Goal: Information Seeking & Learning: Learn about a topic

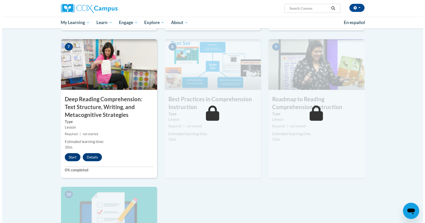
scroll to position [372, 0]
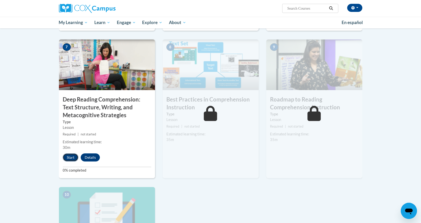
click at [71, 158] on button "Start" at bounding box center [71, 157] width 16 height 8
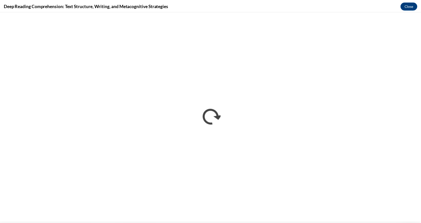
scroll to position [0, 0]
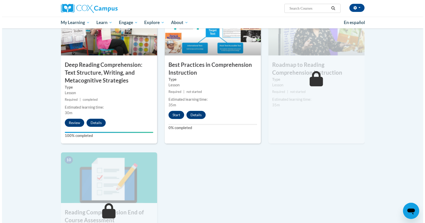
scroll to position [404, 0]
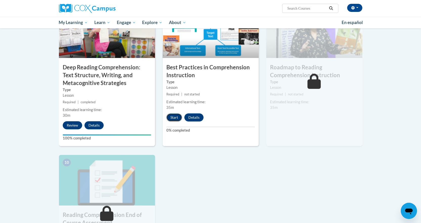
click at [172, 116] on button "Start" at bounding box center [174, 117] width 16 height 8
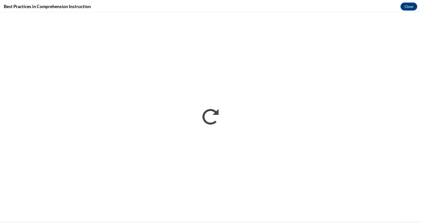
scroll to position [0, 0]
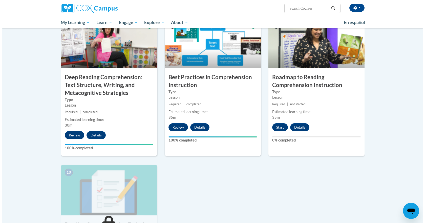
scroll to position [394, 0]
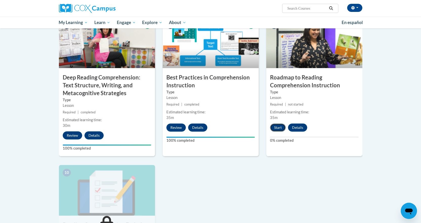
click at [277, 125] on button "Start" at bounding box center [278, 127] width 16 height 8
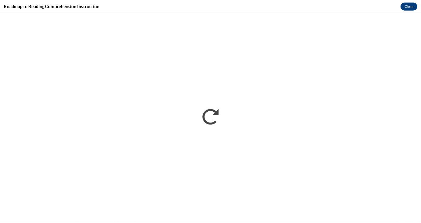
scroll to position [0, 0]
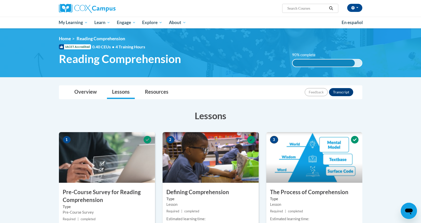
drag, startPoint x: 228, startPoint y: 101, endPoint x: 156, endPoint y: 79, distance: 76.2
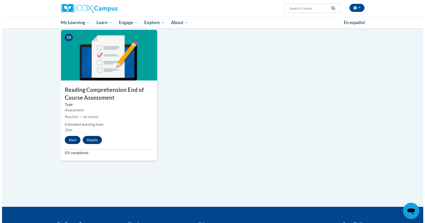
scroll to position [527, 0]
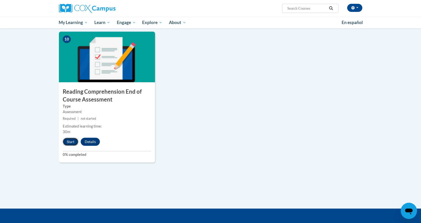
click at [68, 139] on button "Start" at bounding box center [71, 142] width 16 height 8
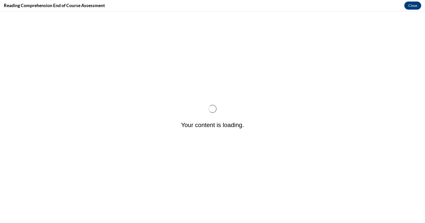
scroll to position [0, 0]
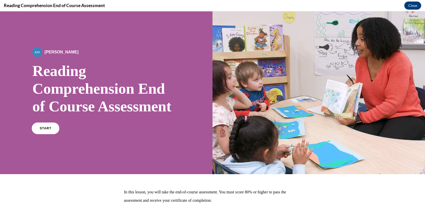
click at [43, 130] on span "START" at bounding box center [46, 128] width 12 height 4
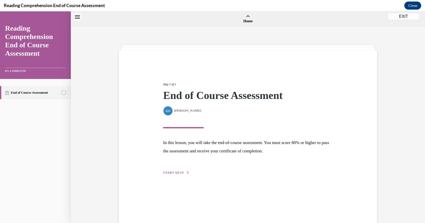
scroll to position [16, 0]
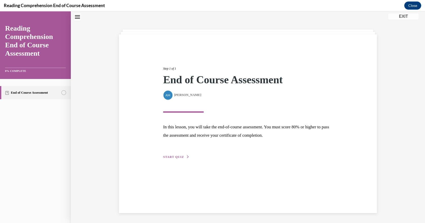
click at [170, 157] on span "START QUIZ" at bounding box center [173, 157] width 21 height 4
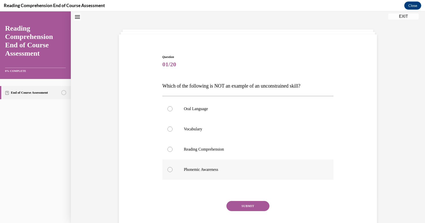
click at [167, 171] on div at bounding box center [169, 169] width 5 height 5
click at [167, 171] on input "Phonemic Awareness" at bounding box center [169, 169] width 5 height 5
radio input "true"
click at [243, 205] on button "SUBMIT" at bounding box center [247, 206] width 43 height 10
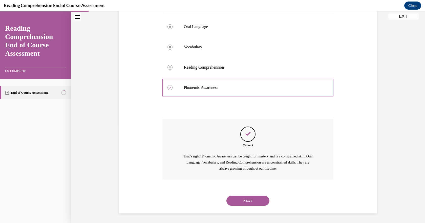
scroll to position [98, 0]
click at [244, 201] on button "NEXT" at bounding box center [247, 200] width 43 height 10
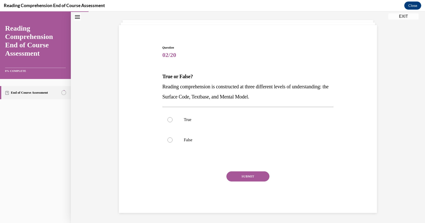
scroll to position [25, 0]
click at [167, 119] on div at bounding box center [169, 119] width 5 height 5
click at [167, 119] on input "True" at bounding box center [169, 119] width 5 height 5
radio input "true"
click at [244, 178] on button "SUBMIT" at bounding box center [247, 176] width 43 height 10
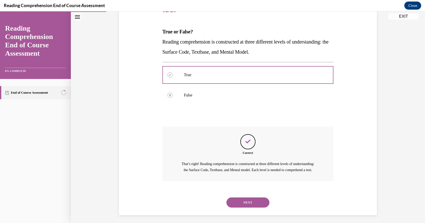
scroll to position [78, 0]
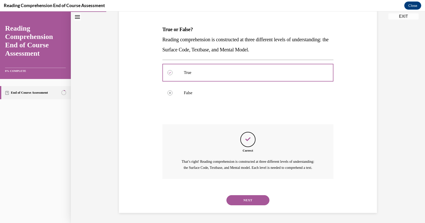
drag, startPoint x: 244, startPoint y: 178, endPoint x: 244, endPoint y: 200, distance: 22.0
click at [244, 200] on button "NEXT" at bounding box center [247, 200] width 43 height 10
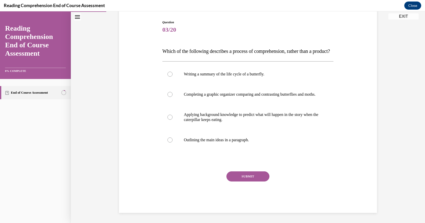
scroll to position [56, 0]
click at [167, 120] on div at bounding box center [169, 117] width 5 height 5
click at [167, 120] on input "Applying background knowledge to predict what will happen in the story when the…" at bounding box center [169, 117] width 5 height 5
radio input "true"
click at [237, 181] on button "SUBMIT" at bounding box center [247, 176] width 43 height 10
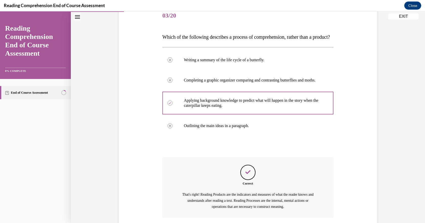
scroll to position [118, 0]
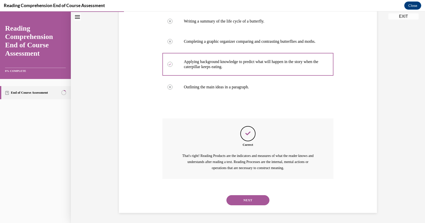
click at [237, 199] on button "NEXT" at bounding box center [247, 200] width 43 height 10
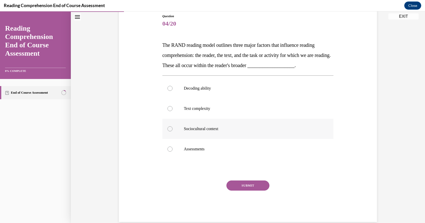
click at [167, 131] on div at bounding box center [169, 128] width 5 height 5
click at [167, 131] on input "Sociocultural context" at bounding box center [169, 128] width 5 height 5
radio input "true"
click at [235, 183] on button "SUBMIT" at bounding box center [247, 185] width 43 height 10
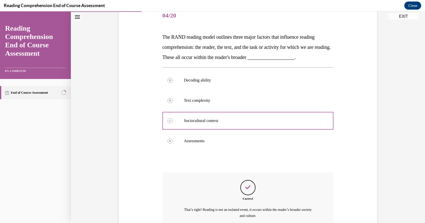
scroll to position [113, 0]
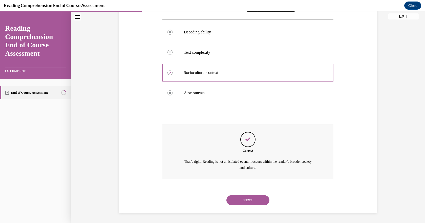
click at [241, 198] on button "NEXT" at bounding box center [247, 200] width 43 height 10
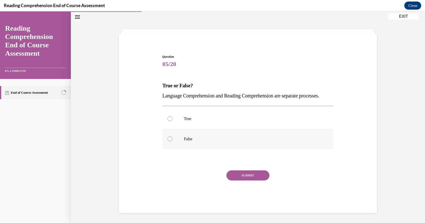
click at [168, 141] on div at bounding box center [169, 138] width 5 height 5
click at [168, 141] on input "False" at bounding box center [169, 138] width 5 height 5
radio input "true"
click at [243, 178] on button "SUBMIT" at bounding box center [247, 175] width 43 height 10
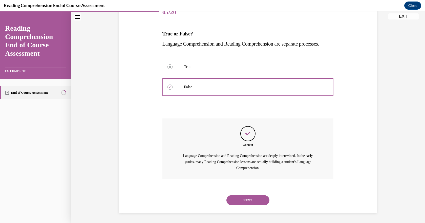
scroll to position [78, 0]
click at [243, 196] on button "NEXT" at bounding box center [247, 200] width 43 height 10
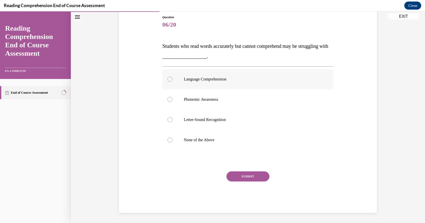
click at [167, 79] on div at bounding box center [169, 79] width 5 height 5
click at [167, 79] on input "Language Comprehension" at bounding box center [169, 79] width 5 height 5
radio input "true"
click at [240, 173] on button "SUBMIT" at bounding box center [247, 176] width 43 height 10
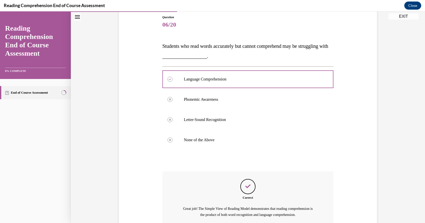
scroll to position [102, 0]
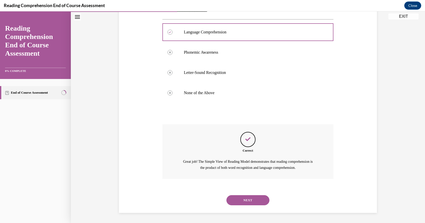
click at [249, 201] on button "NEXT" at bounding box center [247, 200] width 43 height 10
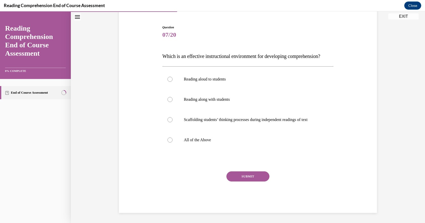
scroll to position [55, 0]
click at [167, 139] on div at bounding box center [169, 139] width 5 height 5
click at [167, 139] on input "All of the Above" at bounding box center [169, 139] width 5 height 5
radio input "true"
click at [236, 175] on button "SUBMIT" at bounding box center [247, 176] width 43 height 10
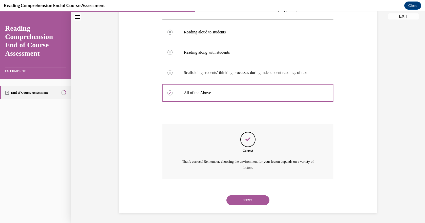
scroll to position [102, 0]
click at [241, 201] on button "NEXT" at bounding box center [247, 200] width 43 height 10
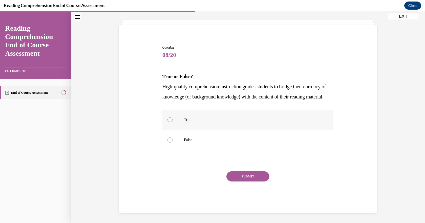
click at [168, 121] on div at bounding box center [169, 119] width 5 height 5
click at [168, 121] on input "True" at bounding box center [169, 119] width 5 height 5
radio input "true"
click at [245, 177] on button "SUBMIT" at bounding box center [247, 176] width 43 height 10
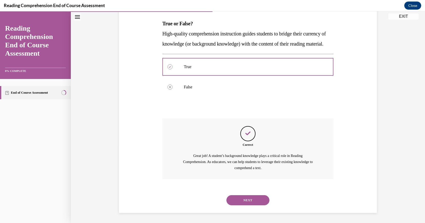
scroll to position [88, 0]
click at [244, 200] on button "NEXT" at bounding box center [247, 200] width 43 height 10
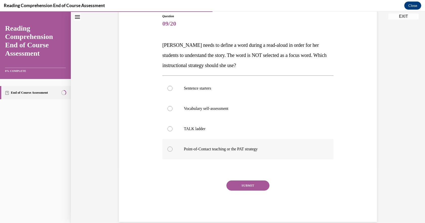
click at [169, 149] on div at bounding box center [169, 148] width 5 height 5
click at [169, 149] on input "Point-of-Contact teaching or the PAT strategy" at bounding box center [169, 148] width 5 height 5
radio input "true"
click at [251, 185] on button "SUBMIT" at bounding box center [247, 185] width 43 height 10
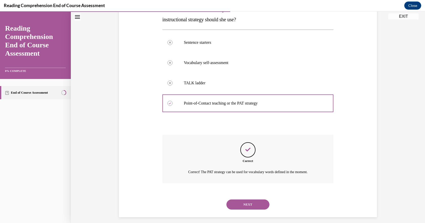
scroll to position [107, 0]
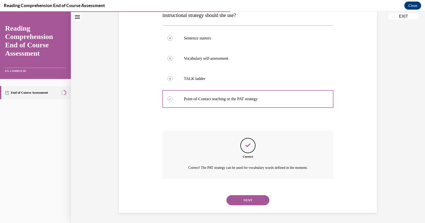
click at [246, 200] on button "NEXT" at bounding box center [247, 200] width 43 height 10
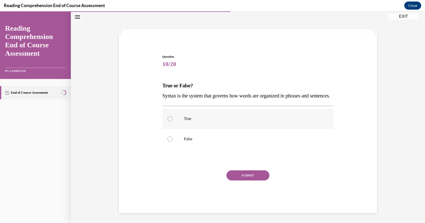
click at [168, 119] on div at bounding box center [169, 118] width 5 height 5
click at [168, 119] on input "True" at bounding box center [169, 118] width 5 height 5
radio input "true"
click at [240, 174] on button "SUBMIT" at bounding box center [247, 175] width 43 height 10
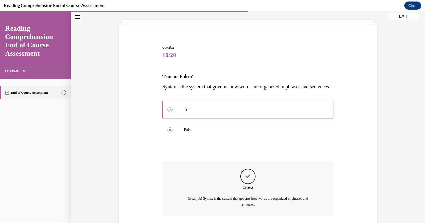
scroll to position [72, 0]
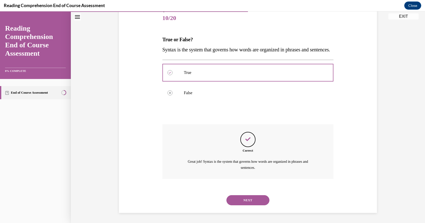
click at [243, 198] on button "NEXT" at bounding box center [247, 200] width 43 height 10
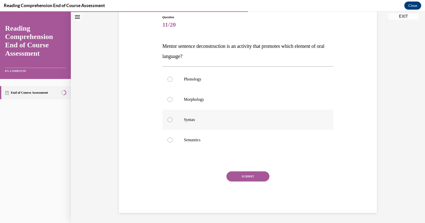
click at [168, 120] on div at bounding box center [169, 119] width 5 height 5
click at [168, 120] on input "Syntax" at bounding box center [169, 119] width 5 height 5
radio input "true"
click at [243, 177] on button "SUBMIT" at bounding box center [247, 176] width 43 height 10
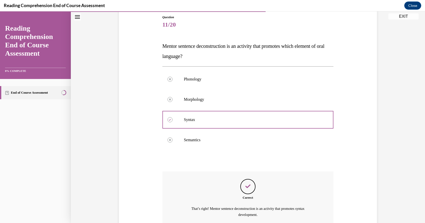
scroll to position [102, 0]
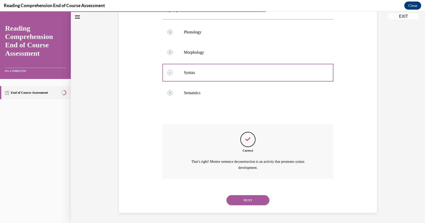
click at [246, 201] on button "NEXT" at bounding box center [247, 200] width 43 height 10
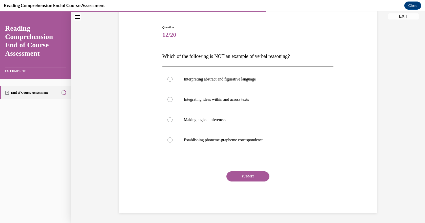
scroll to position [45, 0]
click at [168, 140] on div at bounding box center [169, 139] width 5 height 5
click at [168, 140] on input "Establishing phoneme-grapheme correspondence" at bounding box center [169, 139] width 5 height 5
radio input "true"
click at [244, 177] on button "SUBMIT" at bounding box center [247, 176] width 43 height 10
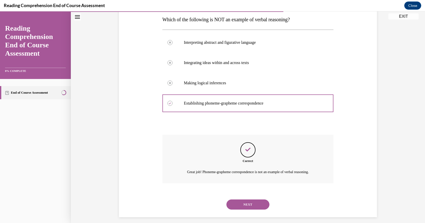
scroll to position [86, 0]
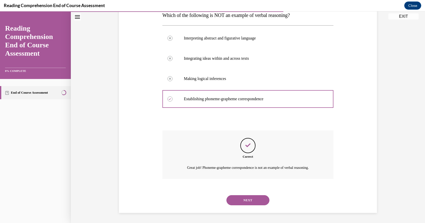
click at [243, 202] on button "NEXT" at bounding box center [247, 200] width 43 height 10
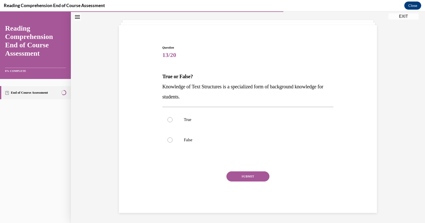
scroll to position [25, 0]
click at [167, 118] on div at bounding box center [169, 119] width 5 height 5
click at [167, 118] on input "True" at bounding box center [169, 119] width 5 height 5
radio input "true"
click at [241, 176] on button "SUBMIT" at bounding box center [247, 176] width 43 height 10
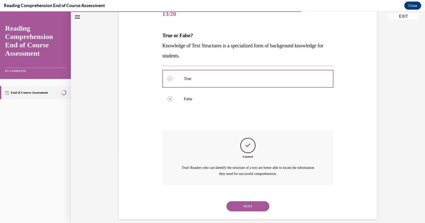
scroll to position [72, 0]
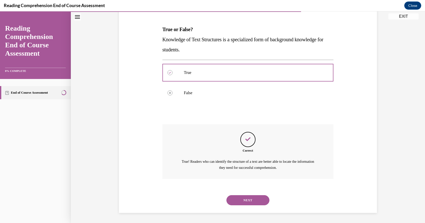
click at [244, 198] on button "NEXT" at bounding box center [247, 200] width 43 height 10
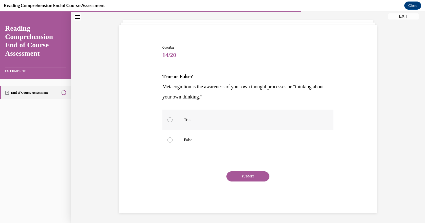
click at [169, 117] on div at bounding box center [169, 119] width 5 height 5
click at [169, 117] on input "True" at bounding box center [169, 119] width 5 height 5
radio input "true"
click at [243, 177] on button "SUBMIT" at bounding box center [247, 176] width 43 height 10
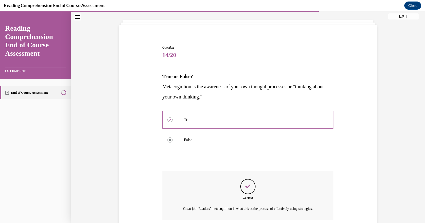
scroll to position [72, 0]
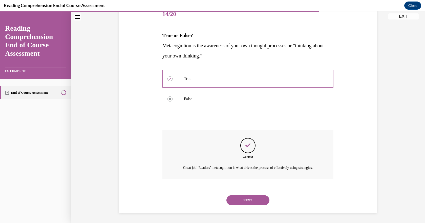
click at [232, 199] on button "NEXT" at bounding box center [247, 200] width 43 height 10
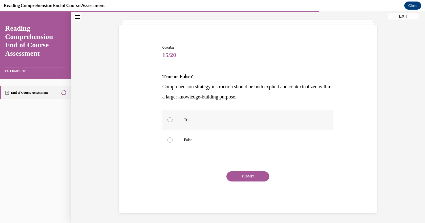
click at [168, 120] on div at bounding box center [169, 119] width 5 height 5
click at [168, 120] on input "True" at bounding box center [169, 119] width 5 height 5
radio input "true"
click at [240, 176] on button "SUBMIT" at bounding box center [247, 176] width 43 height 10
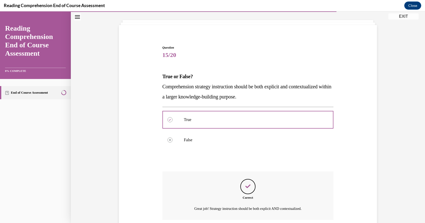
scroll to position [66, 0]
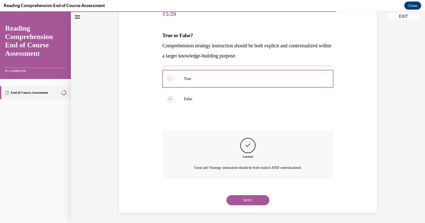
click at [244, 198] on button "NEXT" at bounding box center [247, 200] width 43 height 10
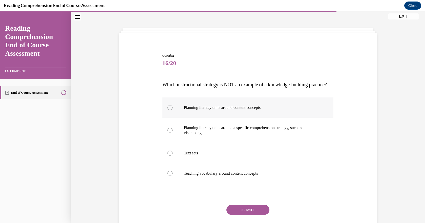
scroll to position [26, 0]
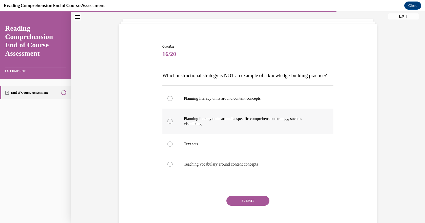
click at [167, 124] on div at bounding box center [169, 121] width 5 height 5
click at [167, 124] on input "Planning literacy units around a specific comprehension strategy, such as visua…" at bounding box center [169, 121] width 5 height 5
radio input "true"
click at [245, 206] on button "SUBMIT" at bounding box center [247, 201] width 43 height 10
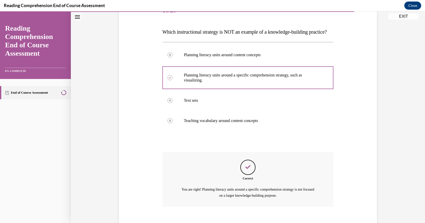
scroll to position [108, 0]
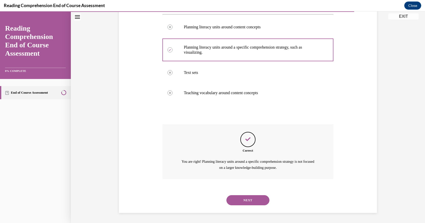
click at [245, 200] on button "NEXT" at bounding box center [247, 200] width 43 height 10
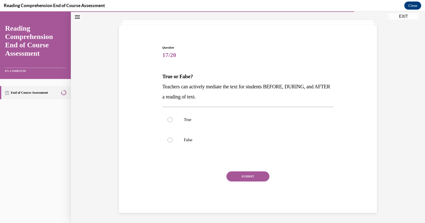
scroll to position [25, 0]
click at [168, 120] on div at bounding box center [169, 119] width 5 height 5
click at [168, 120] on input "True" at bounding box center [169, 119] width 5 height 5
radio input "true"
click at [240, 174] on button "SUBMIT" at bounding box center [247, 176] width 43 height 10
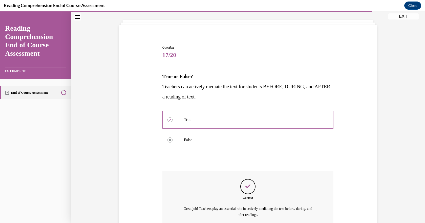
scroll to position [72, 0]
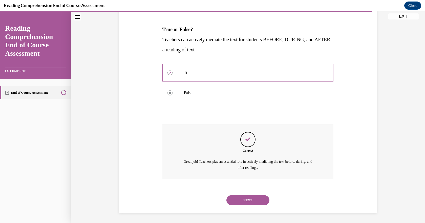
click at [236, 202] on button "NEXT" at bounding box center [247, 200] width 43 height 10
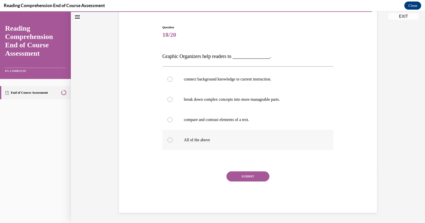
click at [167, 141] on div at bounding box center [169, 139] width 5 height 5
click at [167, 141] on input "All of the above" at bounding box center [169, 139] width 5 height 5
radio input "true"
click at [242, 175] on button "SUBMIT" at bounding box center [247, 176] width 43 height 10
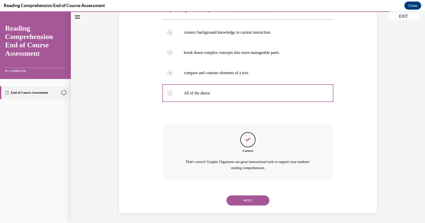
scroll to position [92, 0]
click at [245, 200] on button "NEXT" at bounding box center [247, 200] width 43 height 10
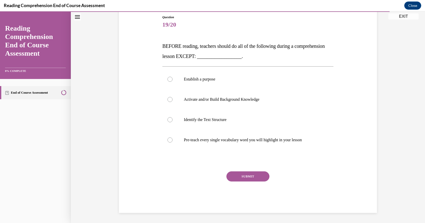
scroll to position [55, 0]
click at [168, 140] on div at bounding box center [169, 139] width 5 height 5
click at [168, 140] on input "Pre-teach every single vocabulary word you will highlight in your lesson" at bounding box center [169, 139] width 5 height 5
radio input "true"
click at [247, 177] on button "SUBMIT" at bounding box center [247, 176] width 43 height 10
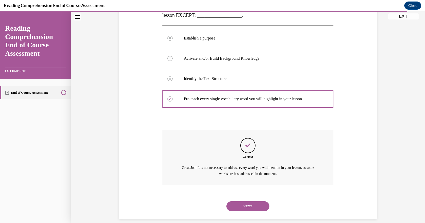
scroll to position [102, 0]
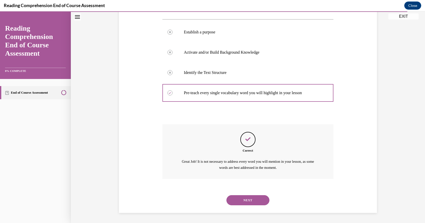
click at [245, 200] on button "NEXT" at bounding box center [247, 200] width 43 height 10
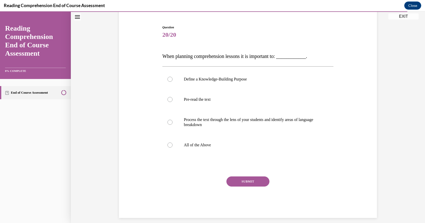
scroll to position [44, 0]
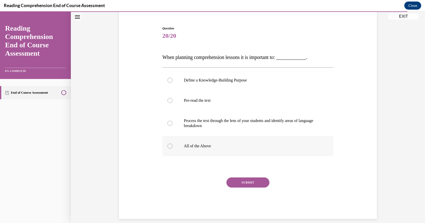
click at [168, 145] on div at bounding box center [169, 145] width 5 height 5
click at [168, 145] on input "All of the Above" at bounding box center [169, 145] width 5 height 5
radio input "true"
click at [246, 182] on button "SUBMIT" at bounding box center [247, 182] width 43 height 10
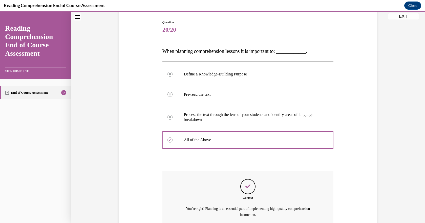
scroll to position [97, 0]
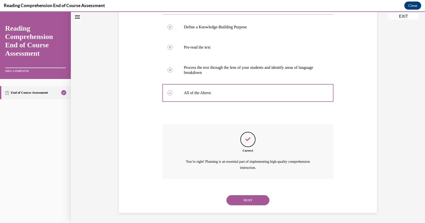
click at [242, 200] on button "NEXT" at bounding box center [247, 200] width 43 height 10
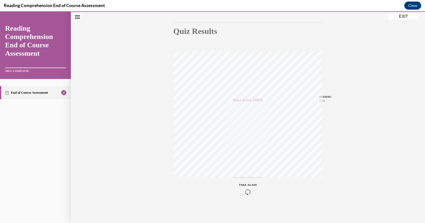
click at [404, 18] on button "EXIT" at bounding box center [403, 16] width 30 height 6
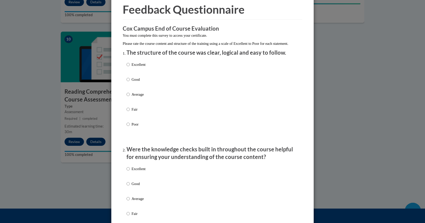
scroll to position [22, 0]
click at [126, 67] on input "Excellent" at bounding box center [127, 64] width 3 height 6
radio input "true"
click at [128, 171] on input "Excellent" at bounding box center [127, 169] width 3 height 6
radio input "true"
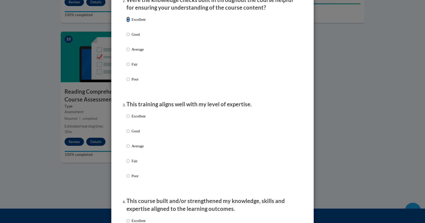
scroll to position [173, 0]
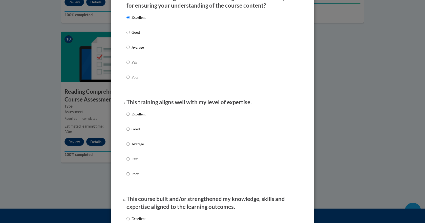
click at [135, 117] on p "Excellent" at bounding box center [139, 114] width 14 height 6
click at [130, 117] on input "Excellent" at bounding box center [127, 114] width 3 height 6
radio input "true"
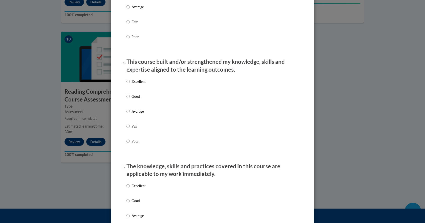
scroll to position [310, 0]
click at [126, 84] on input "Excellent" at bounding box center [127, 81] width 3 height 6
radio input "true"
click at [127, 188] on input "Excellent" at bounding box center [127, 186] width 3 height 6
radio input "true"
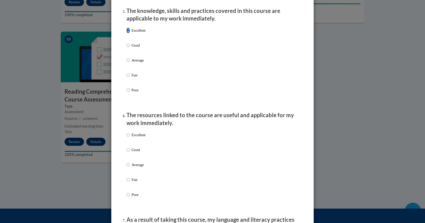
scroll to position [486, 0]
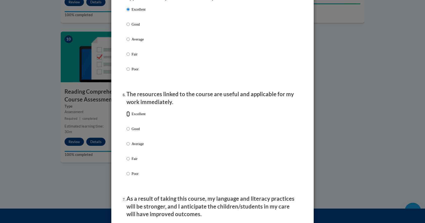
click at [126, 117] on input "Excellent" at bounding box center [127, 114] width 3 height 6
radio input "true"
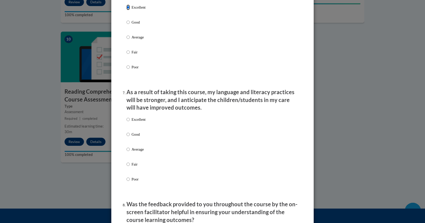
scroll to position [593, 0]
click at [126, 122] on input "Excellent" at bounding box center [127, 119] width 3 height 6
radio input "true"
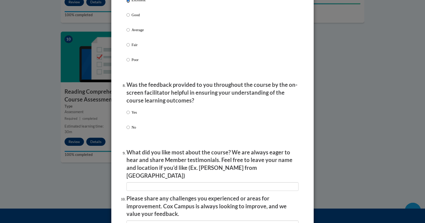
scroll to position [713, 0]
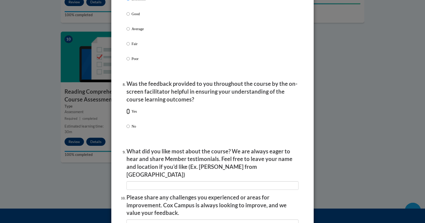
click at [128, 114] on input "Yes" at bounding box center [127, 112] width 3 height 6
radio input "true"
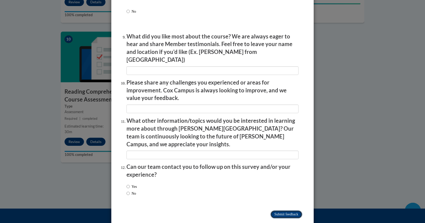
click at [284, 210] on input "Submit feedback" at bounding box center [286, 214] width 32 height 8
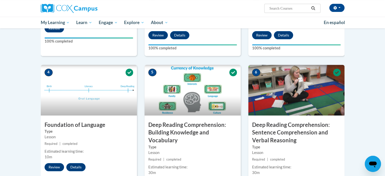
scroll to position [202, 0]
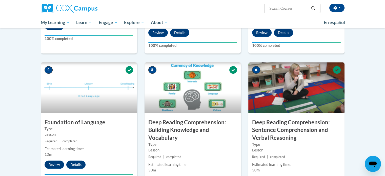
click at [282, 9] on input "Search..." at bounding box center [289, 8] width 40 height 6
type input "RAND"
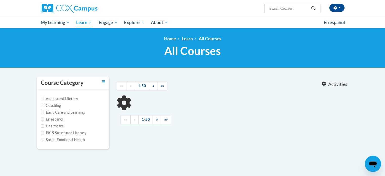
type input "RAND"
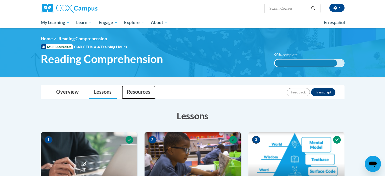
click at [135, 93] on link "Resources" at bounding box center [139, 92] width 34 height 13
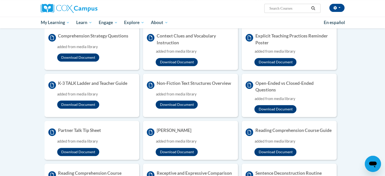
scroll to position [199, 0]
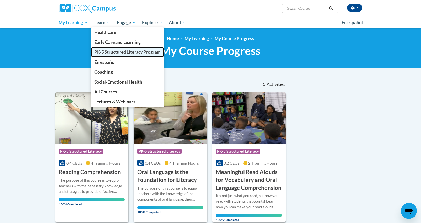
click at [117, 53] on span "PK-5 Structured Literacy Program" at bounding box center [127, 51] width 66 height 5
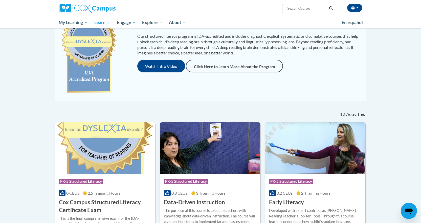
scroll to position [69, 0]
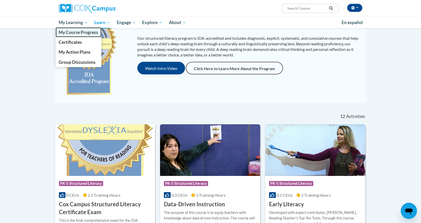
click at [78, 32] on span "My Course Progress" at bounding box center [78, 32] width 39 height 5
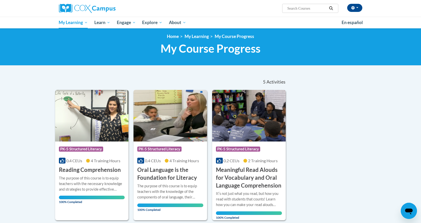
scroll to position [2, 0]
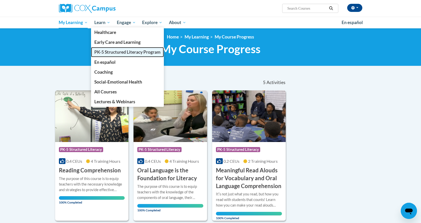
click at [111, 54] on span "PK-5 Structured Literacy Program" at bounding box center [127, 51] width 66 height 5
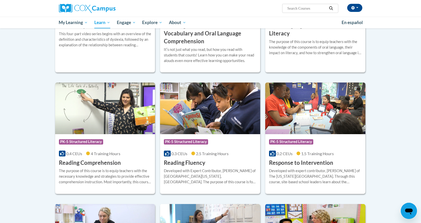
scroll to position [372, 0]
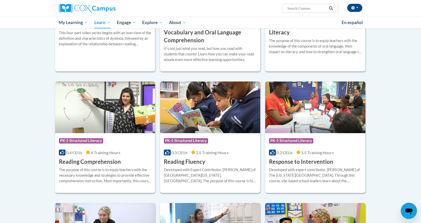
click at [166, 152] on icon at bounding box center [167, 152] width 4 height 4
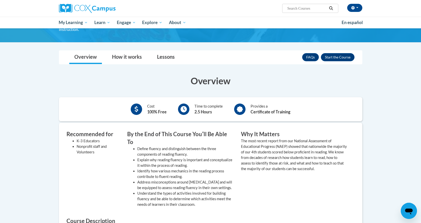
scroll to position [69, 0]
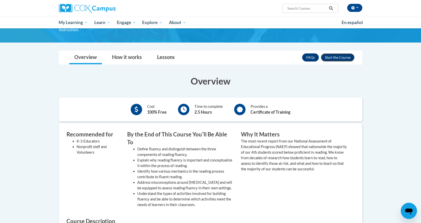
click at [332, 53] on button "Enroll" at bounding box center [338, 57] width 34 height 8
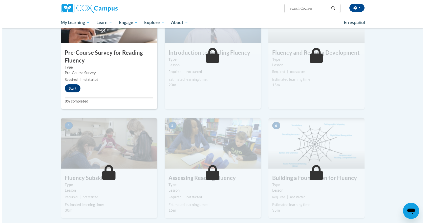
scroll to position [139, 0]
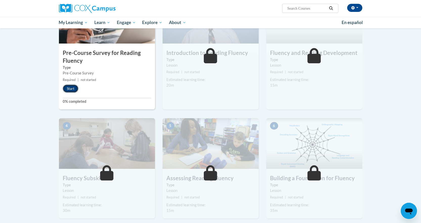
click at [72, 90] on button "Start" at bounding box center [71, 88] width 16 height 8
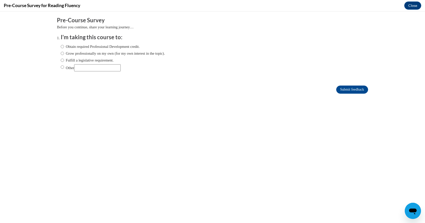
scroll to position [0, 0]
click at [61, 55] on label "Grow professionally on my own (for my own interest in the topic)." at bounding box center [113, 54] width 104 height 6
click at [61, 55] on input "Grow professionally on my own (for my own interest in the topic)." at bounding box center [62, 54] width 3 height 6
radio input "true"
click at [341, 92] on input "Submit feedback" at bounding box center [352, 90] width 32 height 8
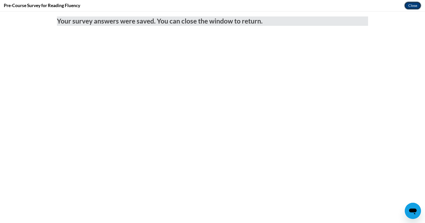
click at [414, 6] on button "Close" at bounding box center [412, 6] width 17 height 8
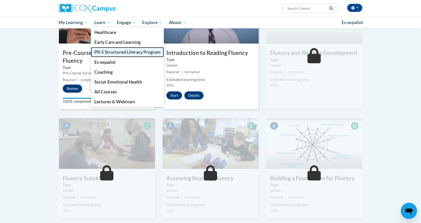
click at [112, 52] on span "PK-5 Structured Literacy Program" at bounding box center [127, 51] width 66 height 5
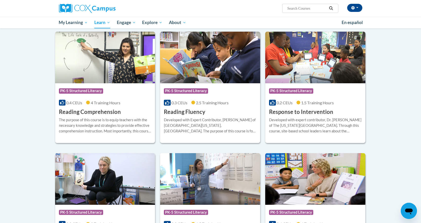
scroll to position [422, 0]
click at [311, 107] on div "Course Category: PK-5 Structured Literacy 0.2 CEUs 1.5 Training Hours COURSE Re…" at bounding box center [315, 99] width 100 height 32
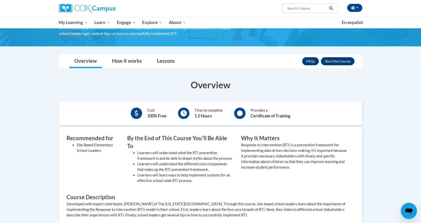
scroll to position [59, 0]
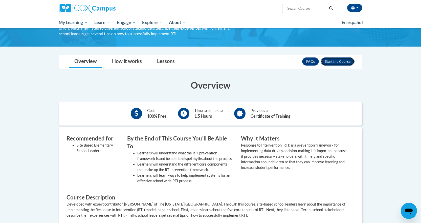
click at [338, 61] on button "Enroll" at bounding box center [338, 61] width 34 height 8
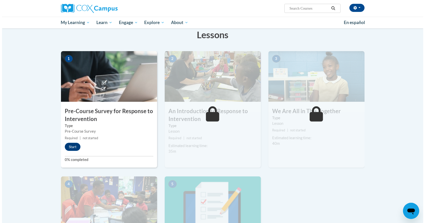
scroll to position [83, 0]
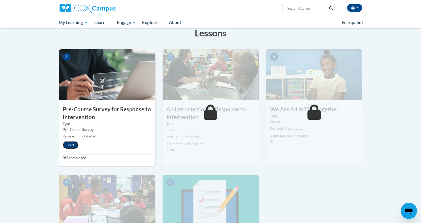
click at [70, 144] on button "Start" at bounding box center [71, 145] width 16 height 8
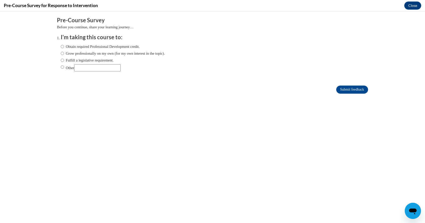
scroll to position [0, 0]
click at [61, 54] on input "Grow professionally on my own (for my own interest in the topic)." at bounding box center [62, 54] width 3 height 6
radio input "true"
click at [342, 89] on input "Submit feedback" at bounding box center [352, 90] width 32 height 8
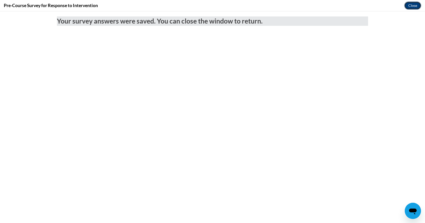
click at [412, 5] on button "Close" at bounding box center [412, 6] width 17 height 8
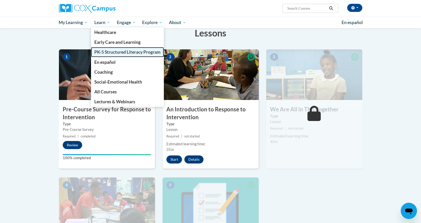
click at [131, 53] on span "PK-5 Structured Literacy Program" at bounding box center [127, 51] width 66 height 5
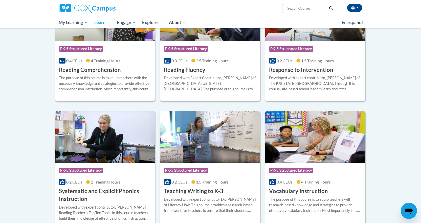
scroll to position [463, 0]
click at [101, 140] on img at bounding box center [105, 137] width 100 height 52
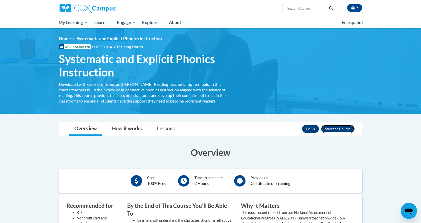
click at [339, 131] on button "Enroll" at bounding box center [338, 129] width 34 height 8
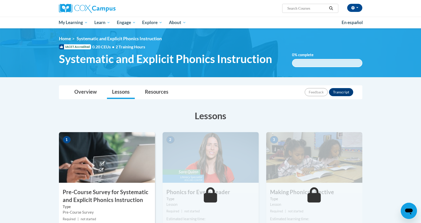
click at [102, 187] on div "1 Pre-Course Survey for Systematic and Explicit Phonics Instruction Type Pre-Co…" at bounding box center [107, 190] width 96 height 116
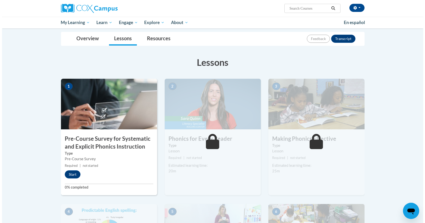
scroll to position [55, 0]
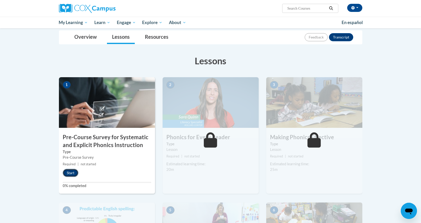
click at [71, 173] on button "Start" at bounding box center [71, 173] width 16 height 8
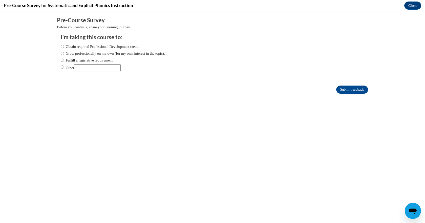
scroll to position [0, 0]
click at [61, 54] on input "Grow professionally on my own (for my own interest in the topic)." at bounding box center [62, 54] width 3 height 6
radio input "true"
click at [339, 89] on input "Submit feedback" at bounding box center [352, 90] width 32 height 8
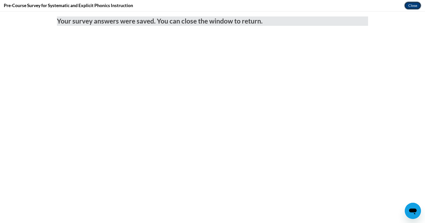
click at [412, 3] on button "Close" at bounding box center [412, 6] width 17 height 8
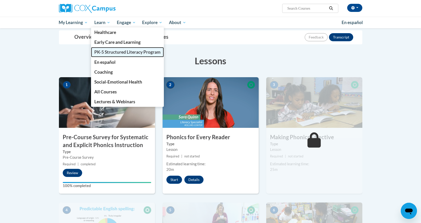
click at [113, 52] on span "PK-5 Structured Literacy Program" at bounding box center [127, 51] width 66 height 5
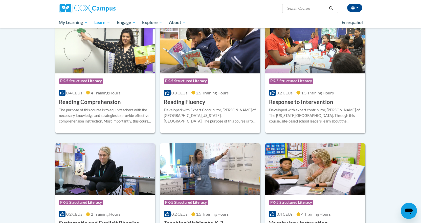
scroll to position [431, 0]
click at [199, 161] on img at bounding box center [210, 169] width 100 height 52
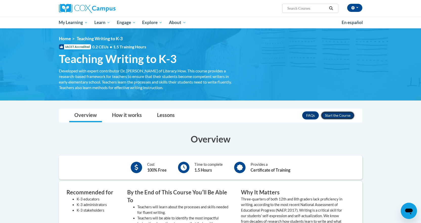
click at [336, 113] on button "Enroll" at bounding box center [338, 115] width 34 height 8
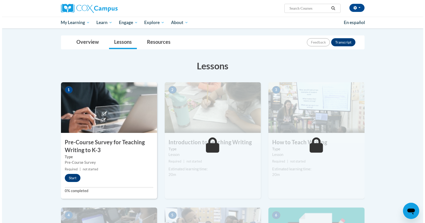
scroll to position [49, 0]
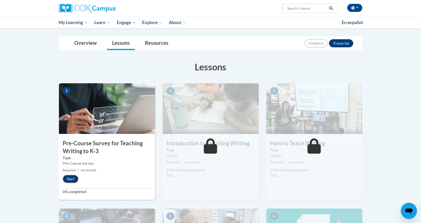
click at [71, 180] on button "Start" at bounding box center [71, 179] width 16 height 8
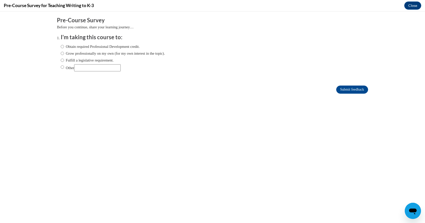
scroll to position [0, 0]
click at [61, 54] on input "Grow professionally on my own (for my own interest in the topic)." at bounding box center [62, 54] width 3 height 6
radio input "true"
click at [339, 86] on input "Submit feedback" at bounding box center [352, 90] width 32 height 8
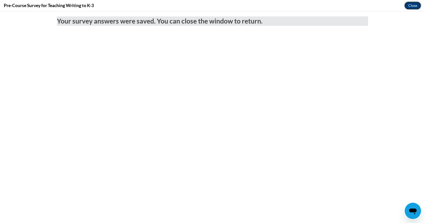
click at [412, 7] on button "Close" at bounding box center [412, 6] width 17 height 8
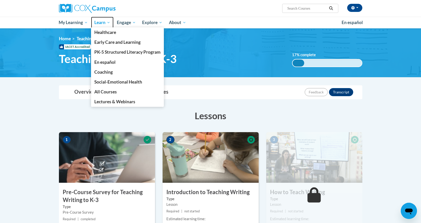
click at [110, 22] on span "Learn" at bounding box center [102, 22] width 16 height 6
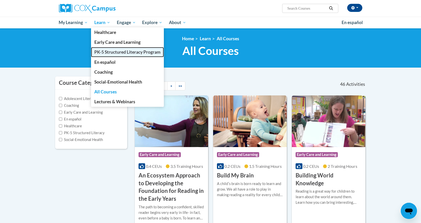
click at [111, 50] on span "PK-5 Structured Literacy Program" at bounding box center [127, 51] width 66 height 5
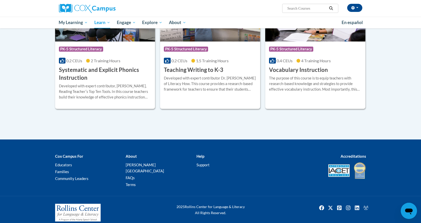
scroll to position [582, 0]
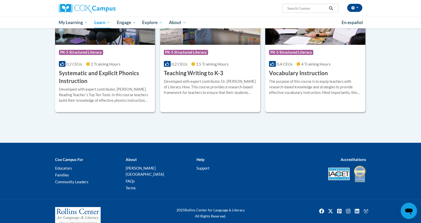
click at [323, 80] on div "The purpose of this course is to equip teachers with research-based knowledge a…" at bounding box center [315, 87] width 93 height 17
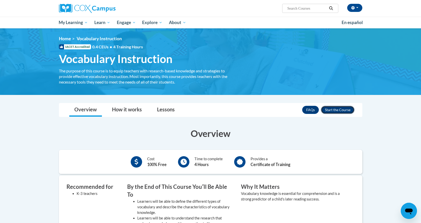
click at [326, 110] on button "Enroll" at bounding box center [338, 110] width 34 height 8
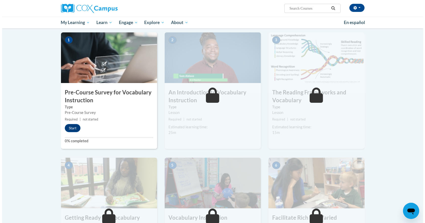
scroll to position [119, 0]
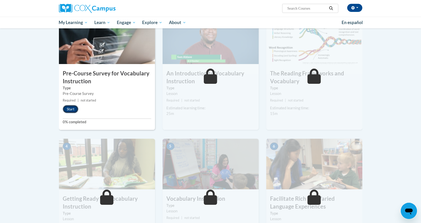
click at [68, 111] on button "Start" at bounding box center [71, 109] width 16 height 8
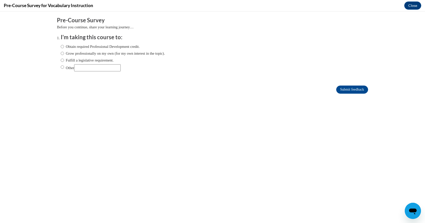
scroll to position [0, 0]
click at [61, 54] on input "Grow professionally on my own (for my own interest in the topic)." at bounding box center [62, 54] width 3 height 6
radio input "true"
click at [344, 89] on input "Submit feedback" at bounding box center [352, 90] width 32 height 8
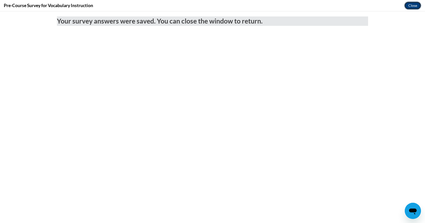
click at [411, 5] on button "Close" at bounding box center [412, 6] width 17 height 8
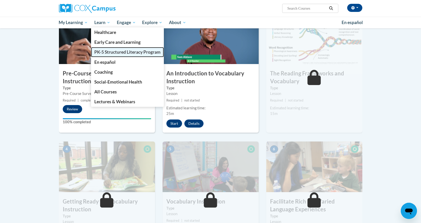
click at [103, 49] on link "PK-5 Structured Literacy Program" at bounding box center [127, 52] width 73 height 10
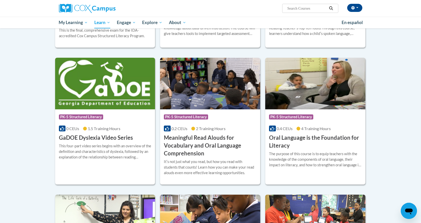
scroll to position [259, 0]
click at [122, 84] on img at bounding box center [105, 84] width 100 height 52
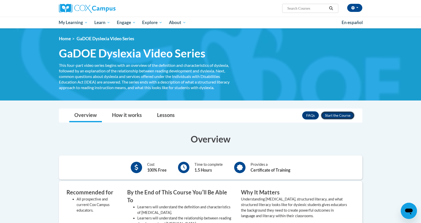
click at [337, 115] on button "Enroll" at bounding box center [338, 115] width 34 height 8
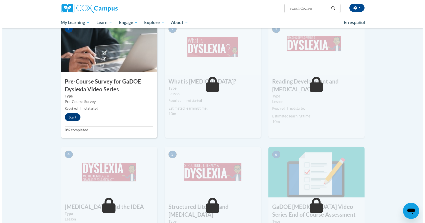
scroll to position [120, 0]
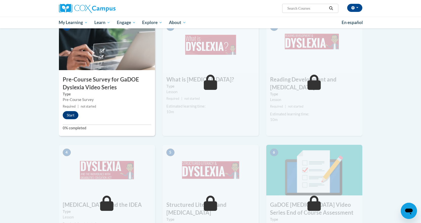
click at [112, 80] on h3 "Pre-Course Survey for GaDOE Dyslexia Video Series" at bounding box center [107, 84] width 96 height 16
click at [69, 115] on button "Start" at bounding box center [71, 115] width 16 height 8
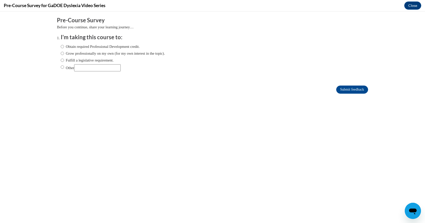
scroll to position [0, 0]
click at [61, 54] on input "Grow professionally on my own (for my own interest in the topic)." at bounding box center [62, 54] width 3 height 6
radio input "true"
click at [344, 87] on input "Submit feedback" at bounding box center [352, 90] width 32 height 8
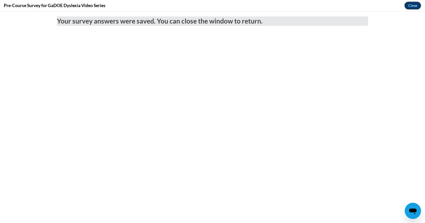
click at [411, 5] on button "Close" at bounding box center [412, 6] width 17 height 8
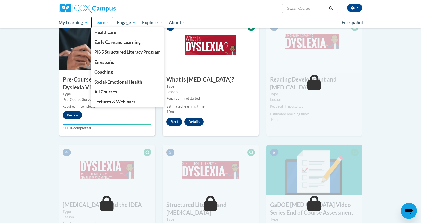
click at [110, 22] on span "Learn" at bounding box center [102, 22] width 16 height 6
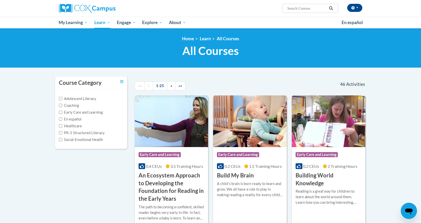
click at [296, 9] on input "Search..." at bounding box center [307, 8] width 40 height 6
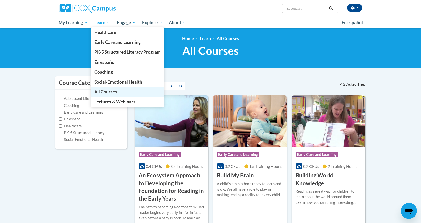
type input "secondary"
click at [106, 91] on span "All Courses" at bounding box center [105, 91] width 23 height 5
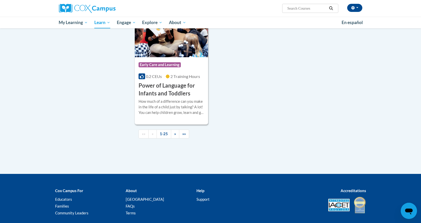
scroll to position [1170, 0]
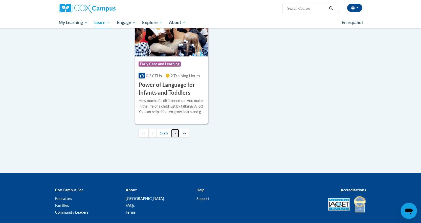
click at [174, 135] on span "»" at bounding box center [175, 133] width 2 height 4
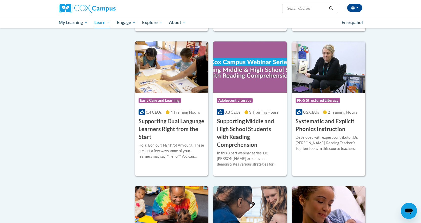
scroll to position [426, 0]
click at [244, 77] on img at bounding box center [250, 67] width 74 height 52
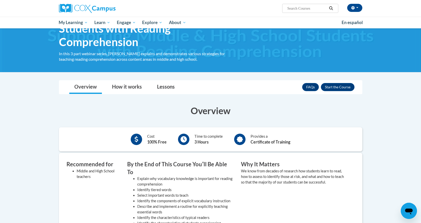
scroll to position [44, 0]
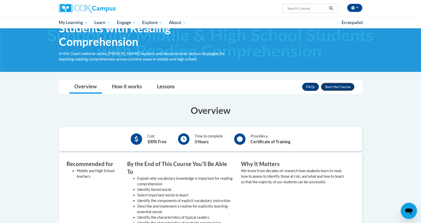
click at [331, 87] on button "Enroll" at bounding box center [338, 87] width 34 height 8
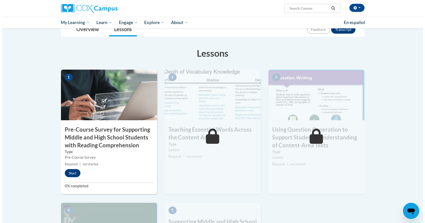
scroll to position [75, 0]
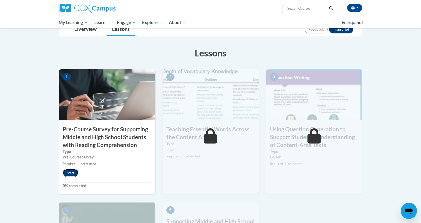
click at [69, 174] on button "Start" at bounding box center [71, 173] width 16 height 8
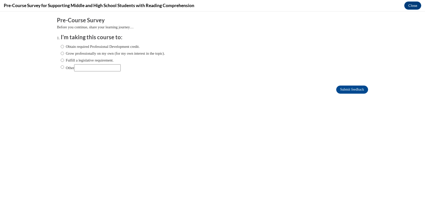
scroll to position [0, 0]
click at [61, 53] on input "Grow professionally on my own (for my own interest in the topic)." at bounding box center [62, 54] width 3 height 6
radio input "true"
click at [341, 90] on input "Submit feedback" at bounding box center [352, 90] width 32 height 8
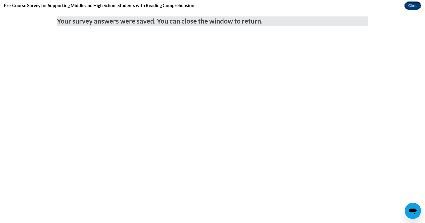
click at [413, 5] on button "Close" at bounding box center [412, 6] width 17 height 8
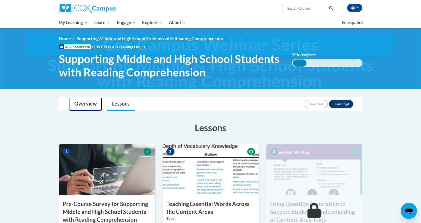
click at [88, 103] on link "Overview" at bounding box center [85, 103] width 33 height 13
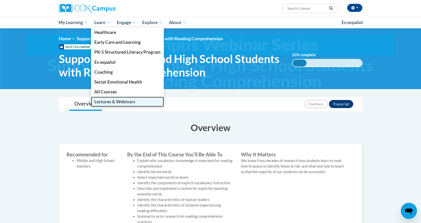
click at [104, 103] on span "Lectures & Webinars" at bounding box center [114, 101] width 41 height 5
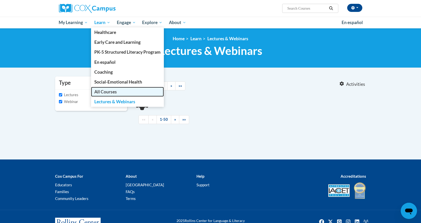
click at [104, 92] on span "All Courses" at bounding box center [105, 91] width 23 height 5
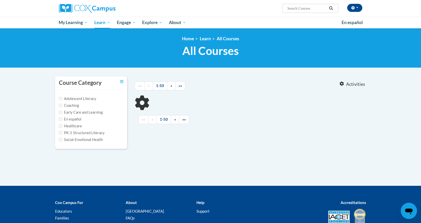
click at [294, 8] on input "Search..." at bounding box center [307, 8] width 40 height 6
type input "reading"
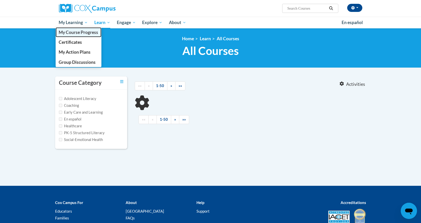
click at [77, 31] on span "My Course Progress" at bounding box center [78, 32] width 39 height 5
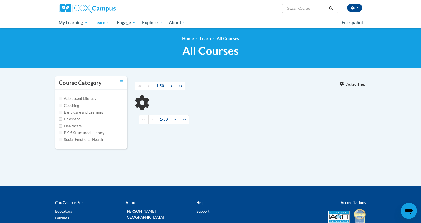
type input "reading"
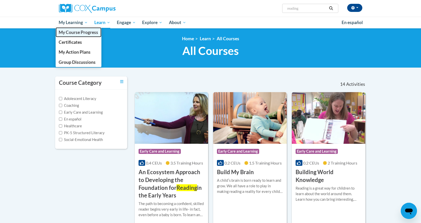
click at [79, 30] on span "My Course Progress" at bounding box center [78, 32] width 39 height 5
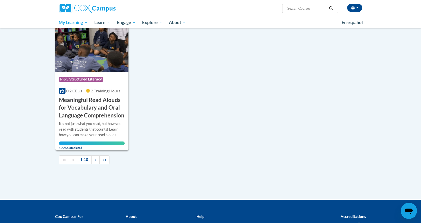
scroll to position [488, 0]
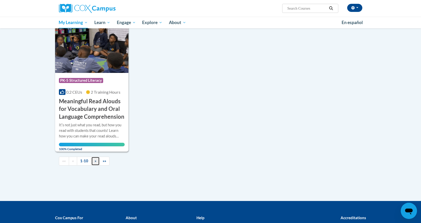
click at [95, 159] on span "»" at bounding box center [96, 161] width 2 height 4
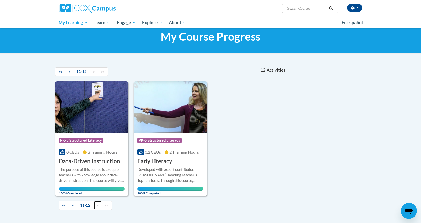
scroll to position [13, 0]
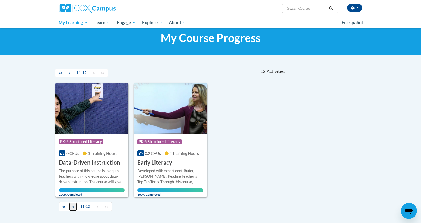
click at [75, 206] on link "«" at bounding box center [73, 206] width 8 height 9
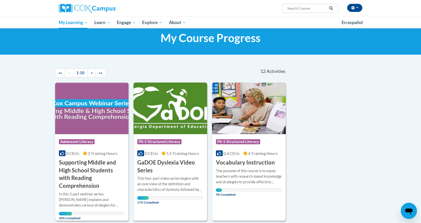
click at [271, 70] on span "Activities" at bounding box center [276, 72] width 19 height 6
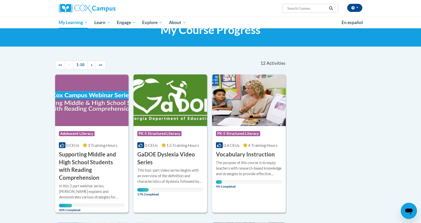
scroll to position [0, 0]
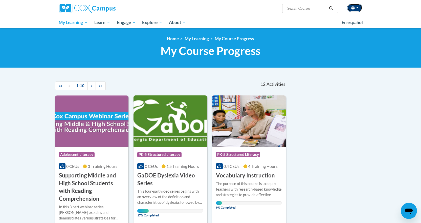
click at [357, 8] on span "button" at bounding box center [357, 7] width 2 height 1
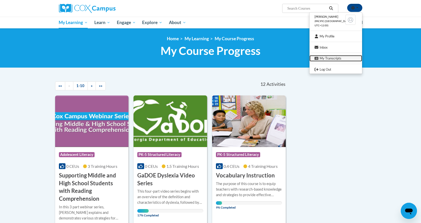
click at [325, 60] on link "My Transcripts" at bounding box center [336, 58] width 53 height 6
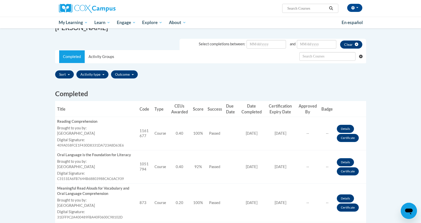
scroll to position [80, 0]
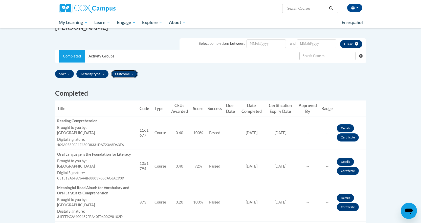
click at [135, 73] on button "Outcome" at bounding box center [124, 74] width 27 height 8
click at [211, 86] on div "Completed Title Code Type CEUs Awarded Score Success Due Date Date Completed Ce…" at bounding box center [210, 196] width 319 height 232
click at [102, 76] on button "Activity type" at bounding box center [92, 74] width 32 height 8
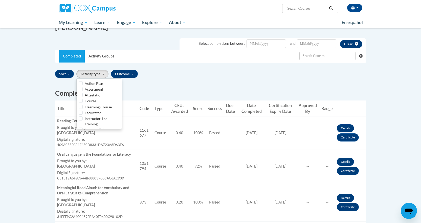
click at [190, 79] on div "Sort Title Code Date Completed Certificate Expiration Dated Due Date Selected F…" at bounding box center [210, 74] width 311 height 12
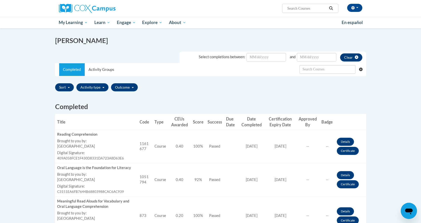
scroll to position [0, 0]
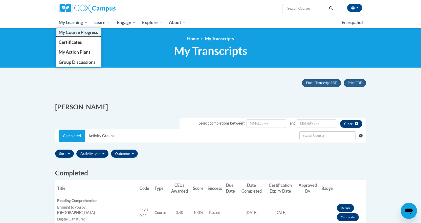
click at [76, 35] on link "My Course Progress" at bounding box center [79, 32] width 46 height 10
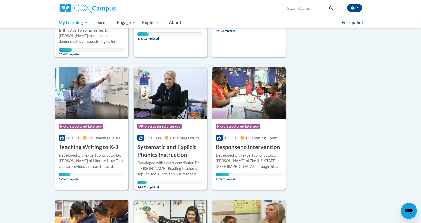
scroll to position [176, 0]
